Goal: Use online tool/utility: Utilize a website feature to perform a specific function

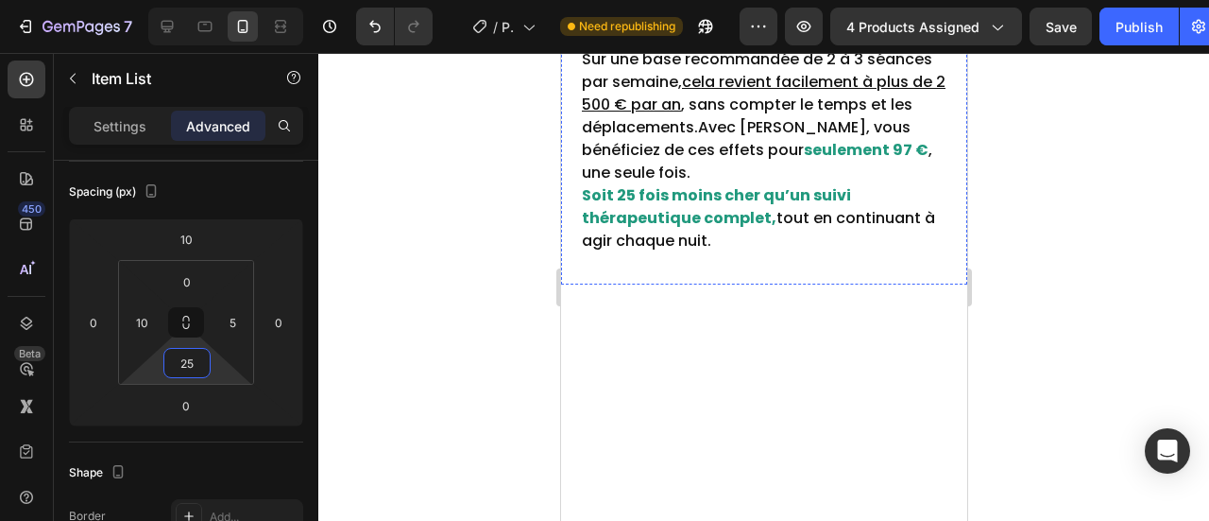
scroll to position [9721, 0]
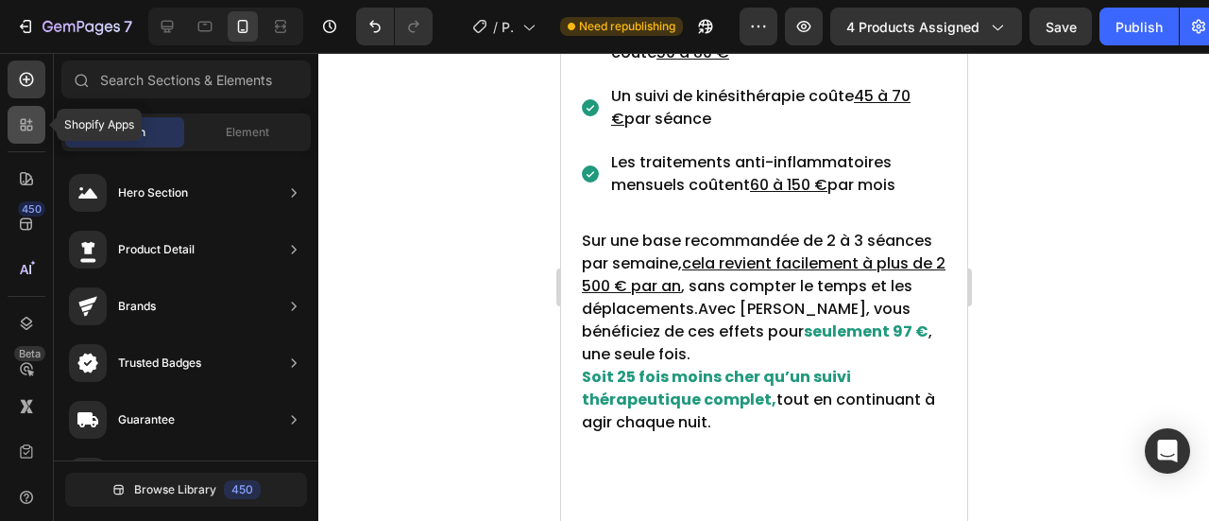
click at [33, 130] on icon at bounding box center [26, 124] width 19 height 19
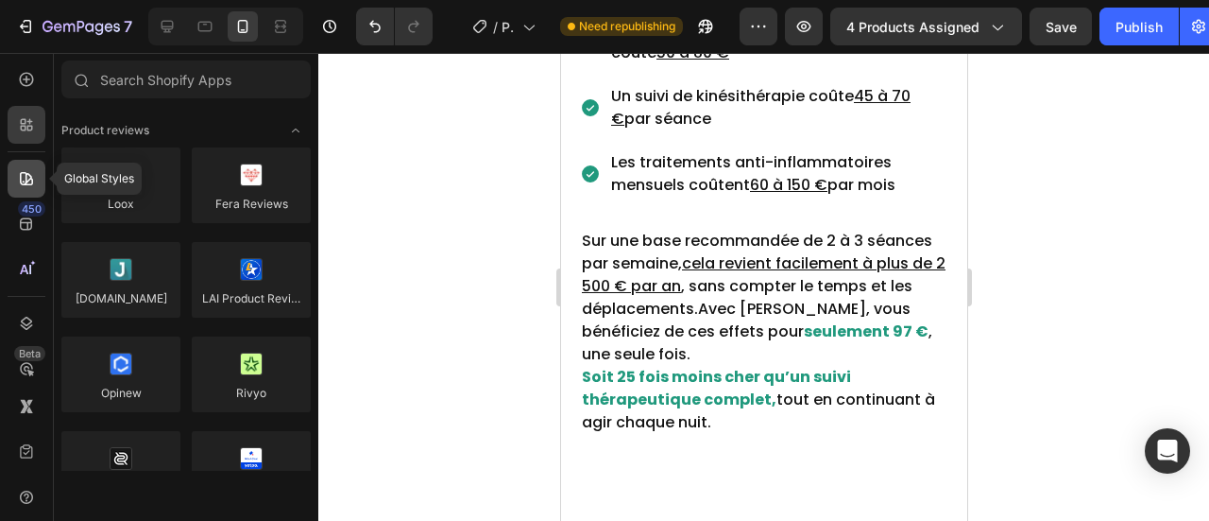
click at [23, 167] on div at bounding box center [27, 179] width 38 height 38
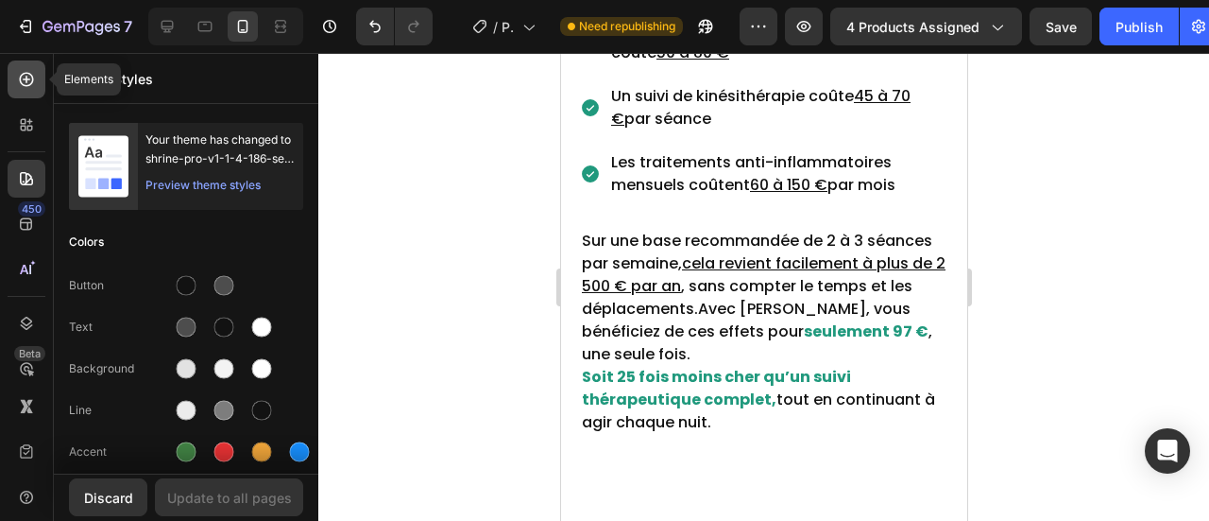
click at [28, 82] on icon at bounding box center [26, 79] width 19 height 19
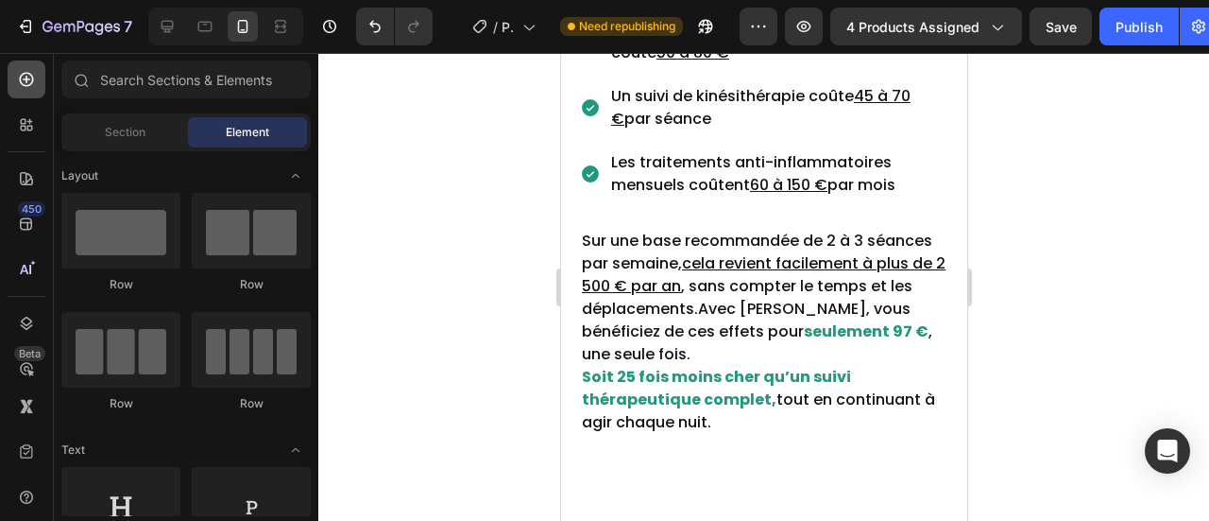
click at [35, 86] on icon at bounding box center [26, 79] width 19 height 19
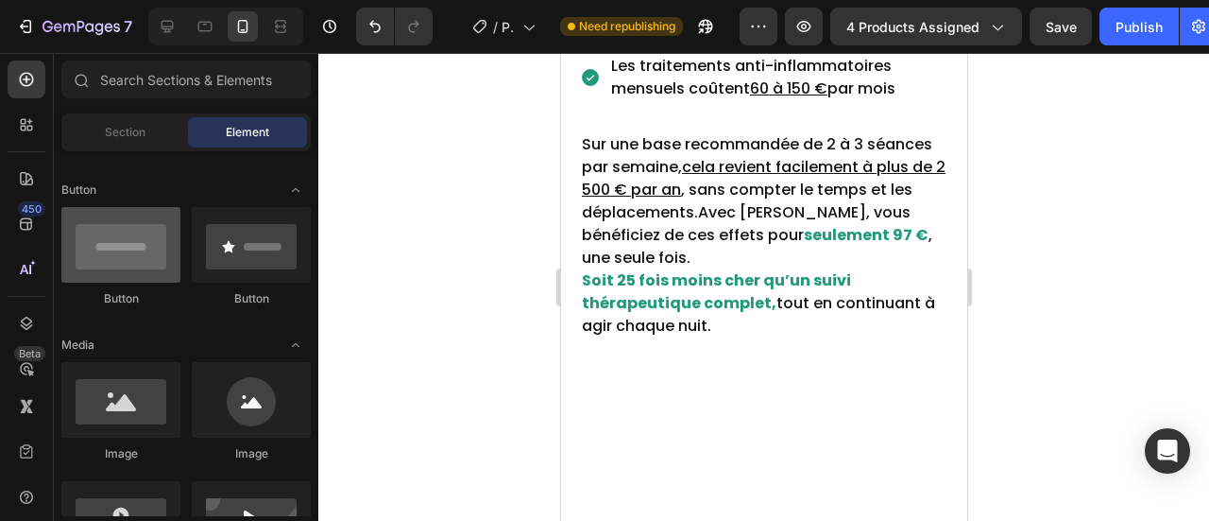
scroll to position [431, 0]
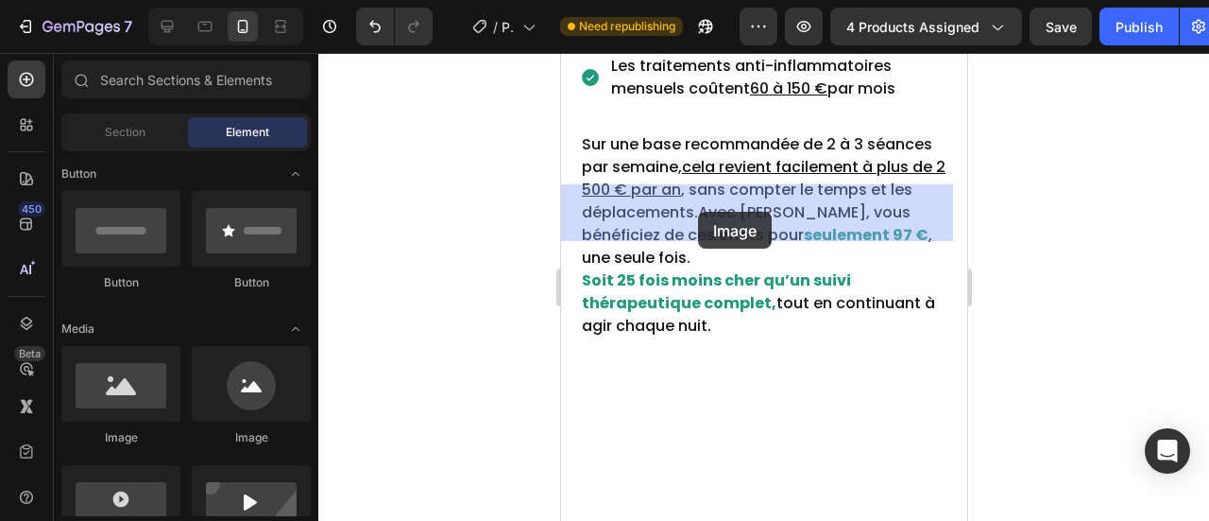
drag, startPoint x: 692, startPoint y: 432, endPoint x: 697, endPoint y: 214, distance: 218.3
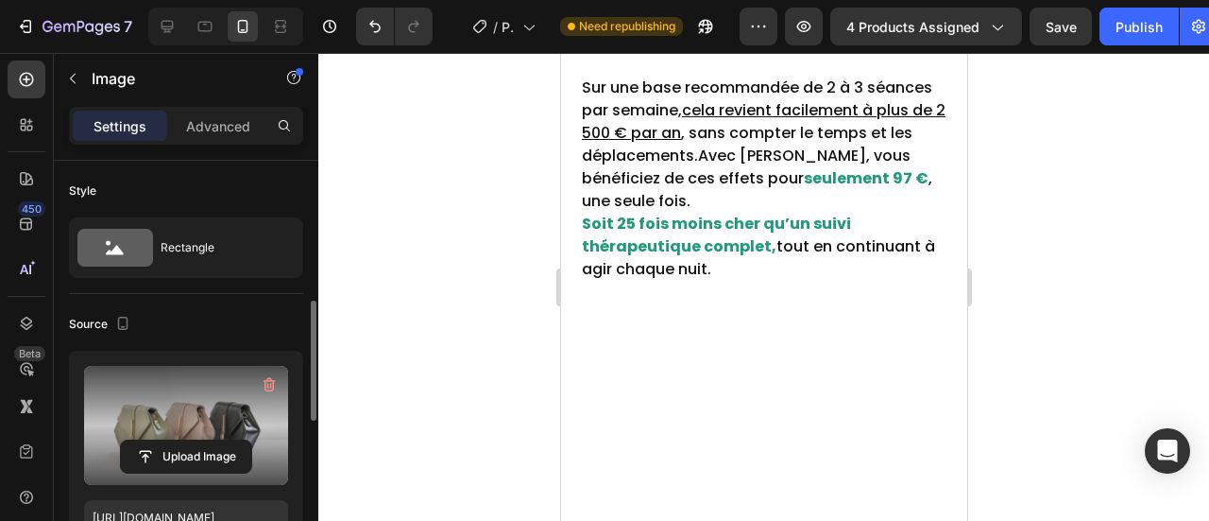
scroll to position [111, 0]
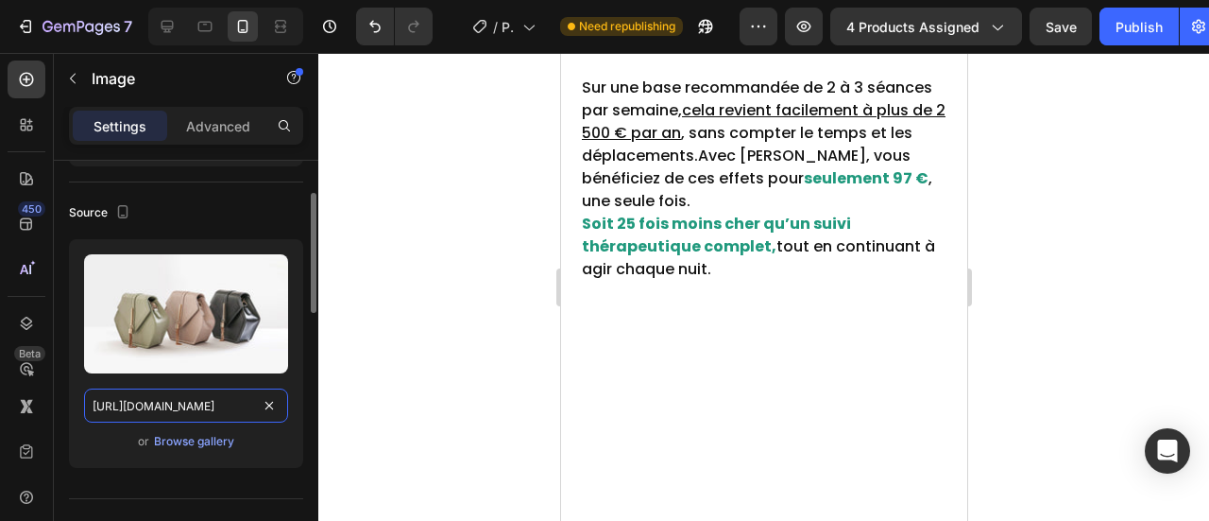
click at [137, 406] on input "[URL][DOMAIN_NAME]" at bounding box center [186, 405] width 204 height 34
paste input "0902/5499/9925/files/Screenshot_2025-08-26_155822.png?v=1756216807"
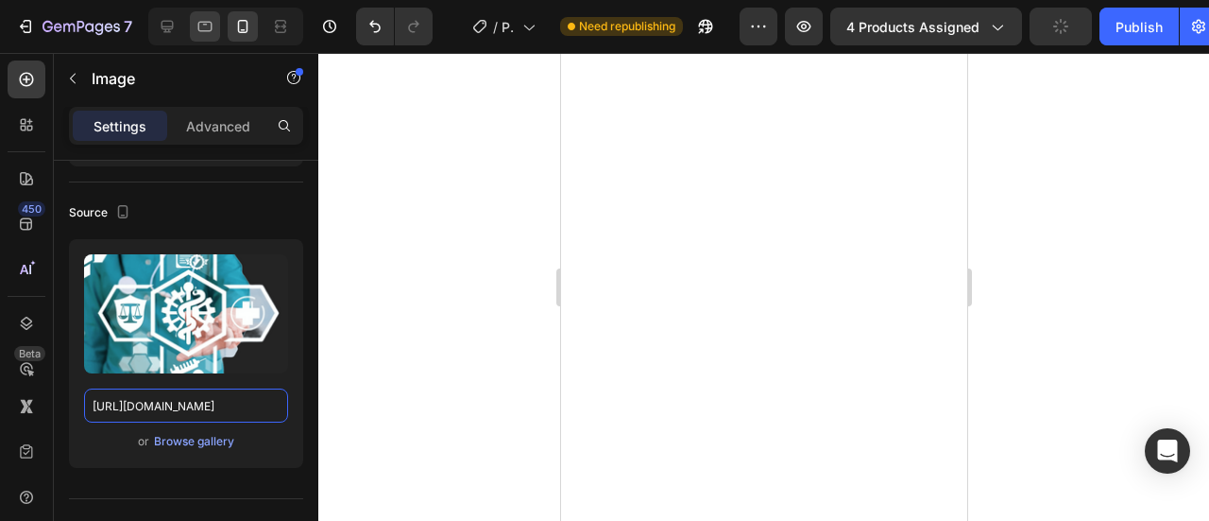
scroll to position [0, 0]
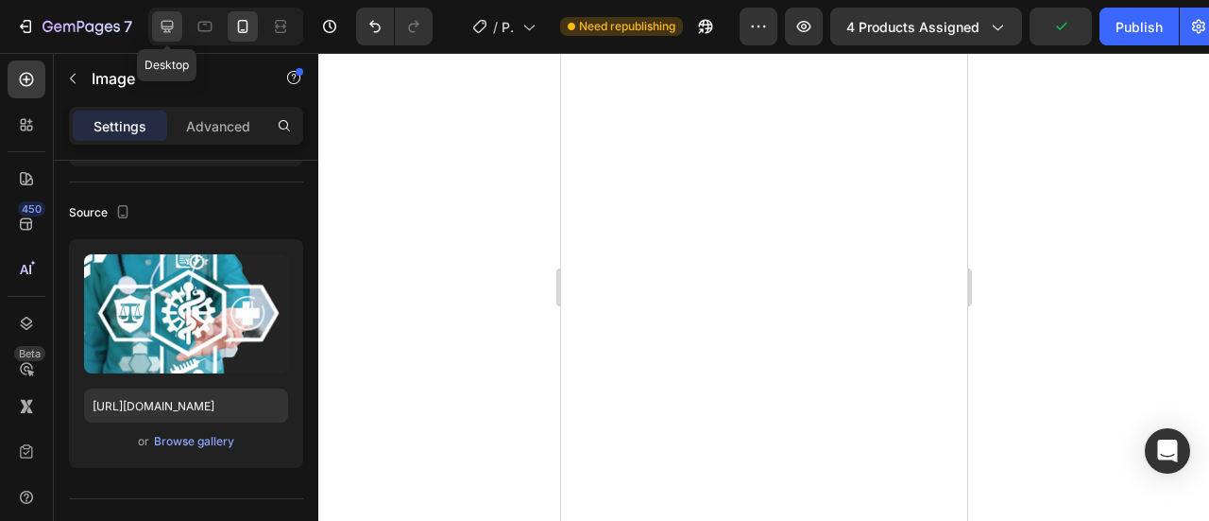
click at [160, 30] on icon at bounding box center [167, 26] width 19 height 19
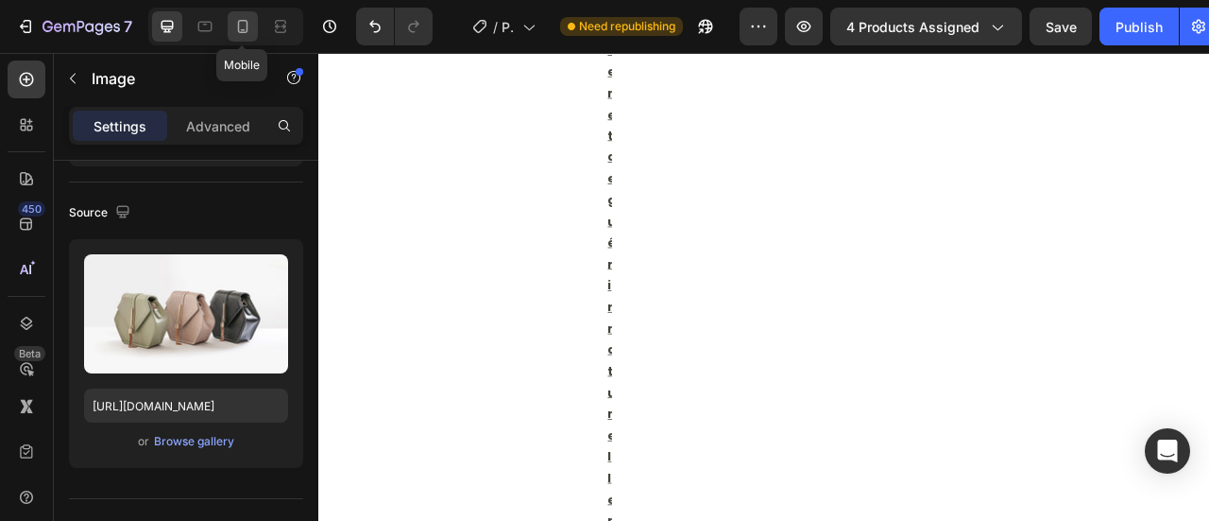
scroll to position [27714, 0]
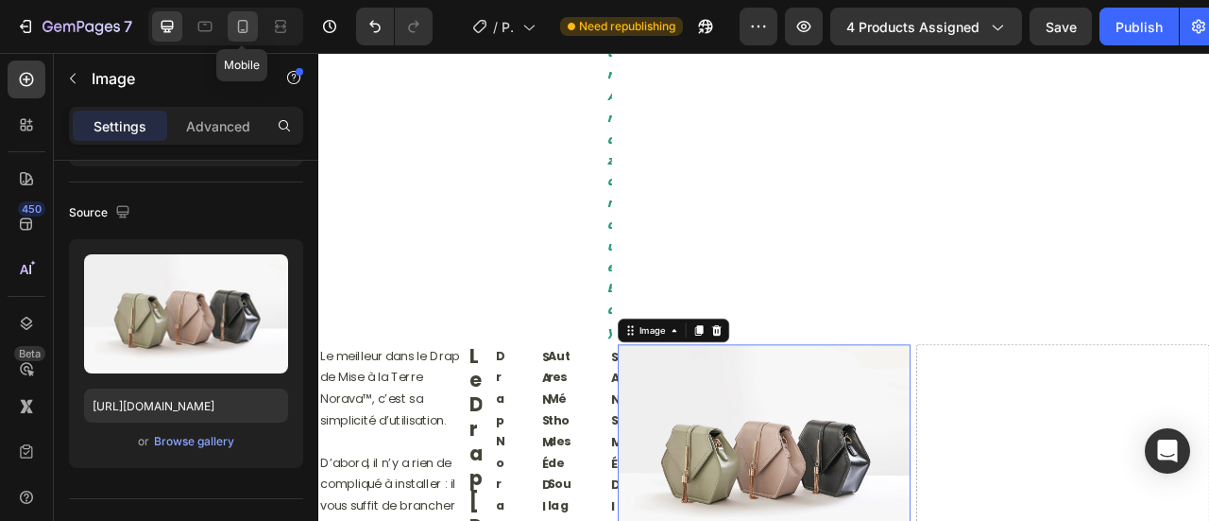
click at [245, 33] on icon at bounding box center [243, 26] width 10 height 13
type input "[URL][DOMAIN_NAME]"
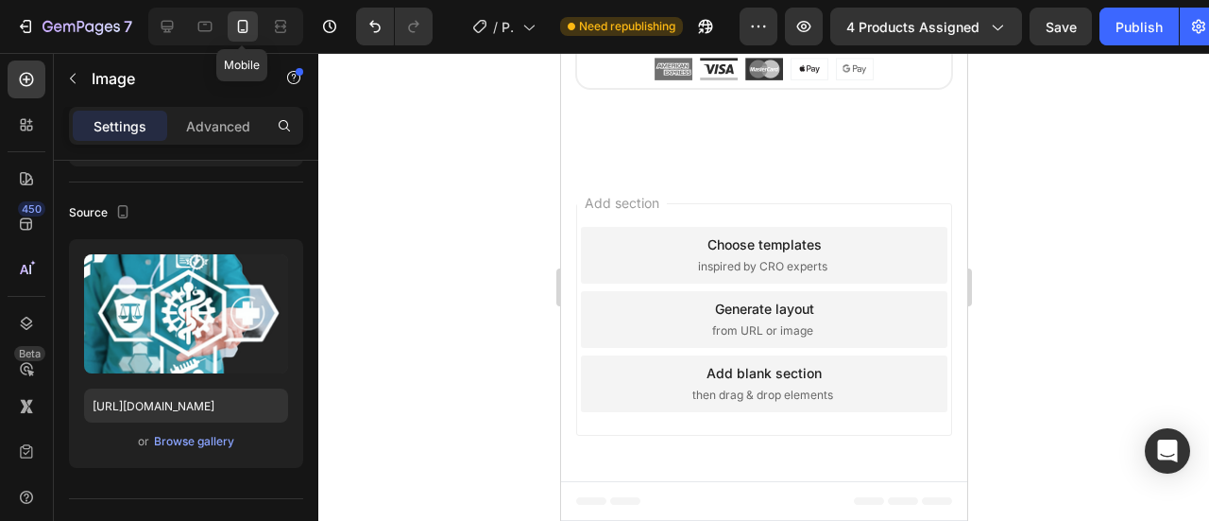
scroll to position [20124, 0]
